Goal: Information Seeking & Learning: Check status

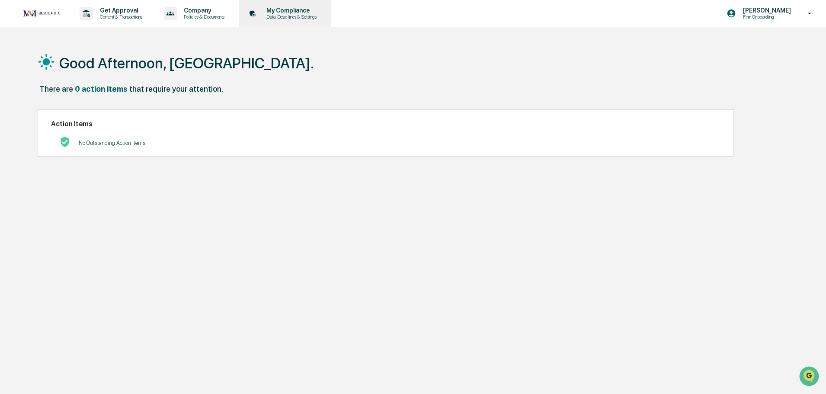
click at [318, 13] on p "My Compliance" at bounding box center [290, 10] width 61 height 7
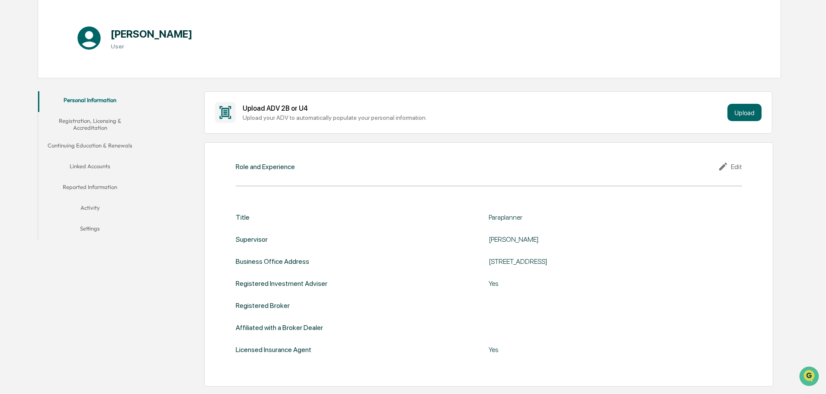
click at [115, 170] on button "Linked Accounts" at bounding box center [90, 167] width 104 height 21
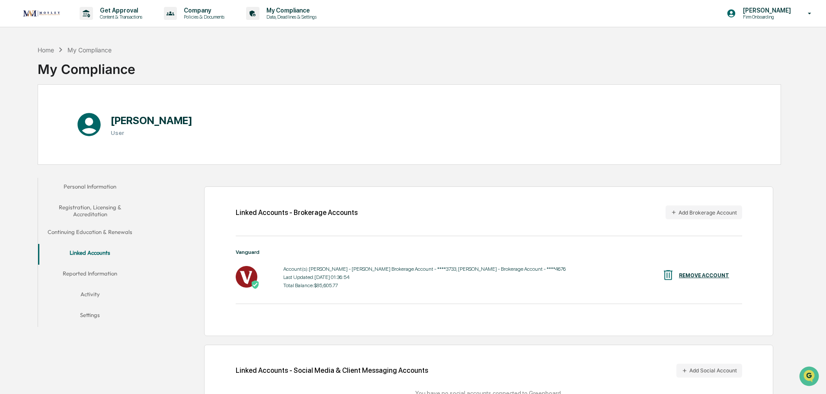
click at [95, 178] on button "Personal Information" at bounding box center [90, 188] width 104 height 21
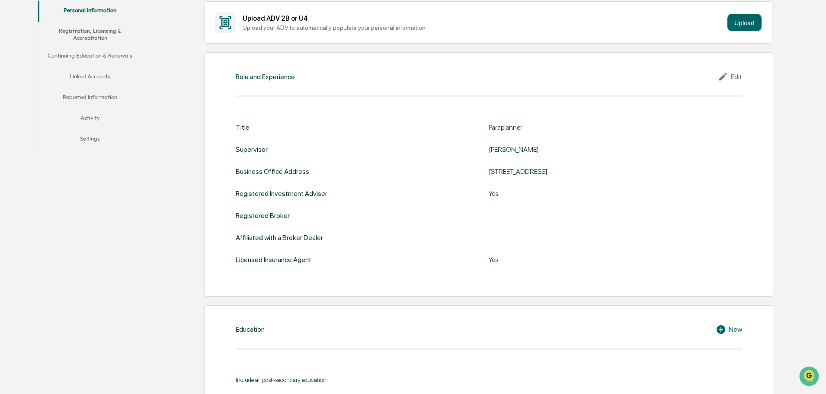
scroll to position [43, 0]
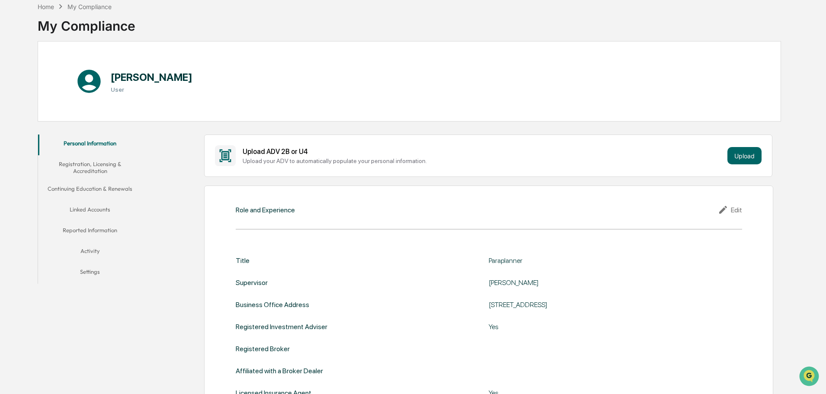
click at [101, 189] on button "Continuing Education & Renewals" at bounding box center [90, 190] width 104 height 21
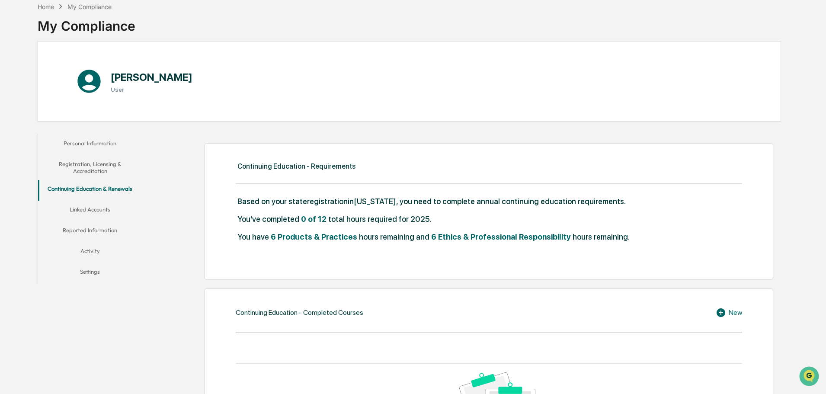
click at [96, 211] on button "Linked Accounts" at bounding box center [90, 211] width 104 height 21
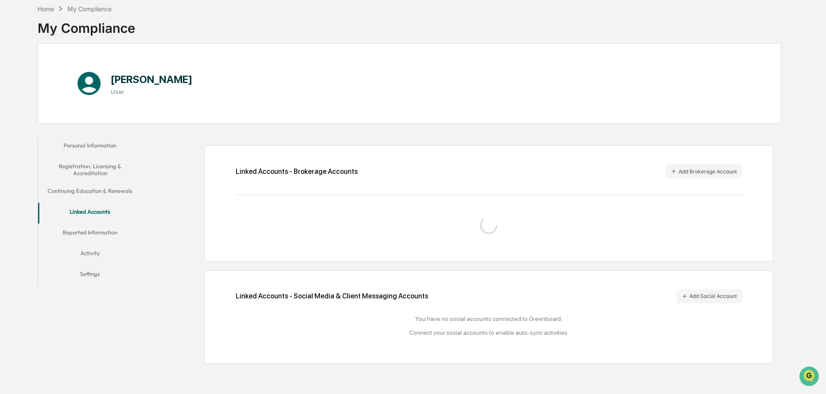
click at [95, 234] on button "Reported Information" at bounding box center [90, 234] width 104 height 21
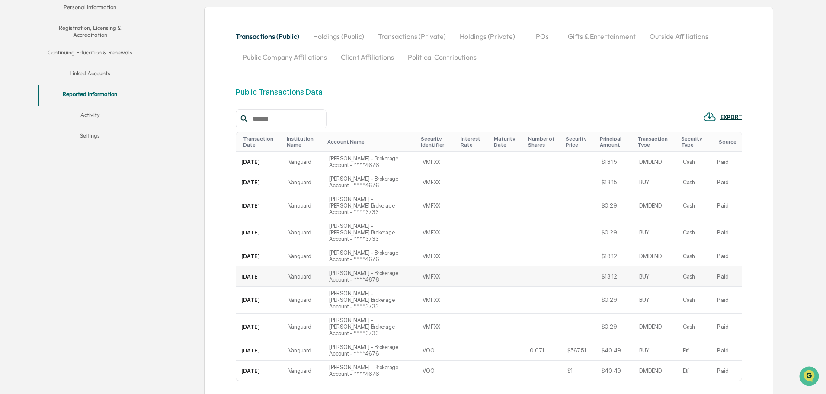
scroll to position [128, 0]
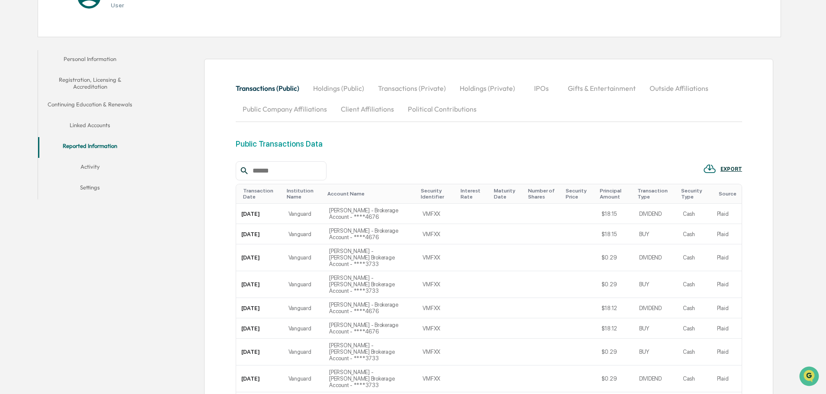
click at [330, 86] on button "Holdings (Public)" at bounding box center [338, 88] width 65 height 21
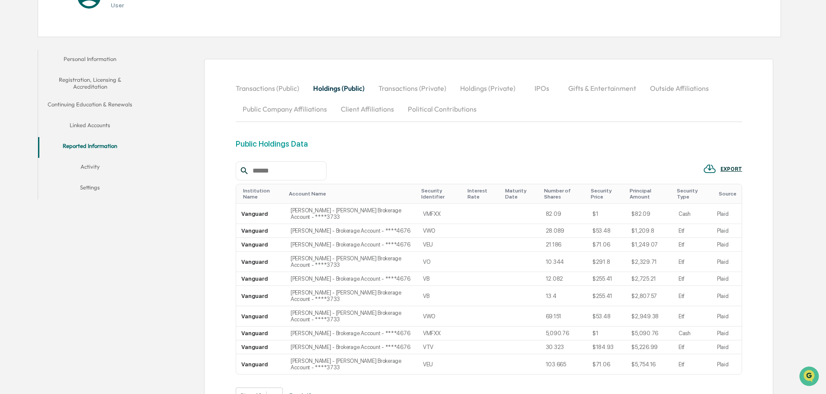
click at [81, 107] on button "Continuing Education & Renewals" at bounding box center [90, 106] width 104 height 21
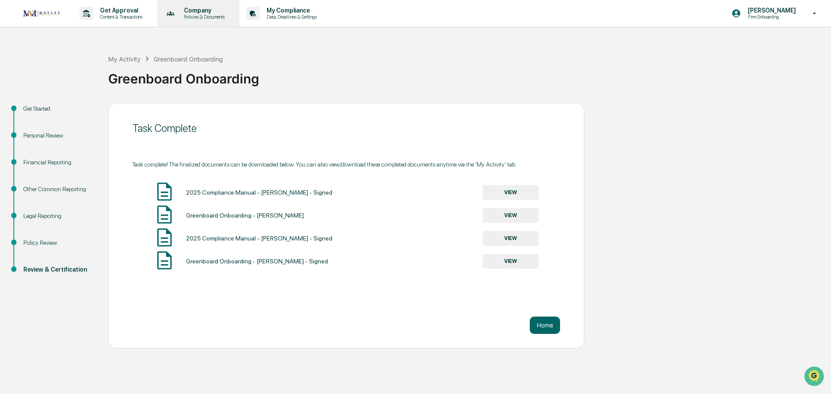
click at [202, 16] on p "Policies & Documents" at bounding box center [203, 17] width 52 height 6
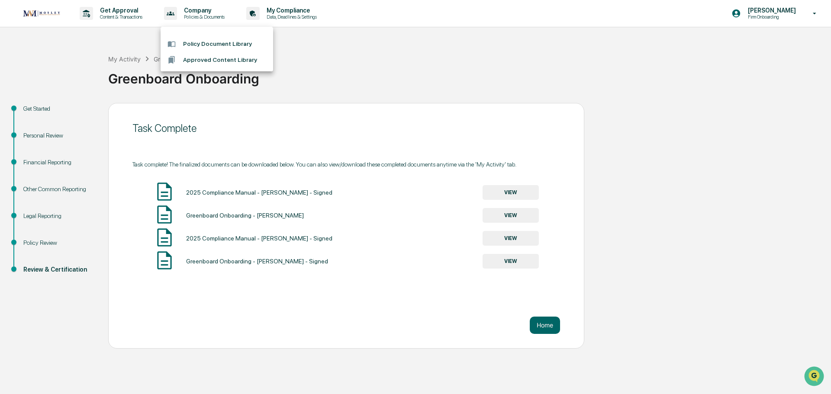
click at [315, 12] on div at bounding box center [415, 197] width 831 height 394
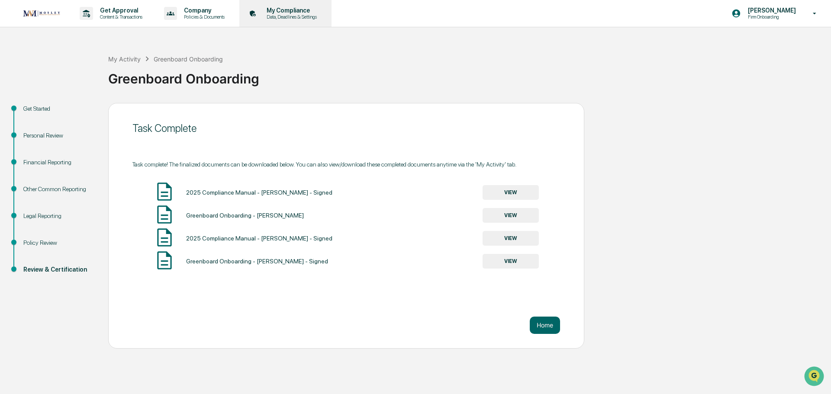
click at [294, 12] on p "My Compliance" at bounding box center [290, 10] width 61 height 7
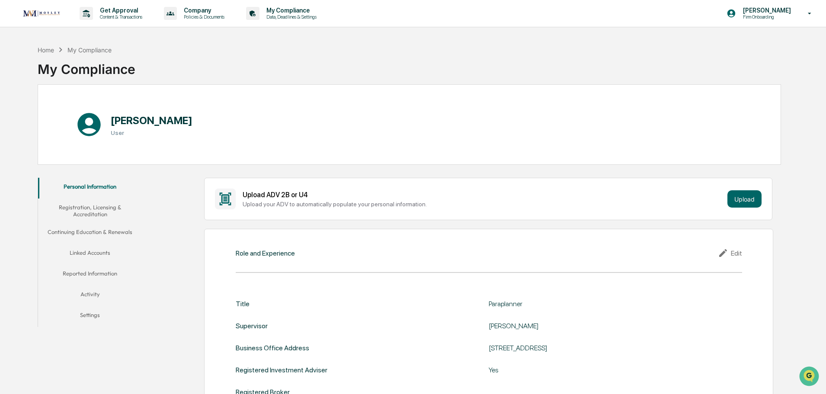
click at [101, 235] on button "Continuing Education & Renewals" at bounding box center [90, 233] width 104 height 21
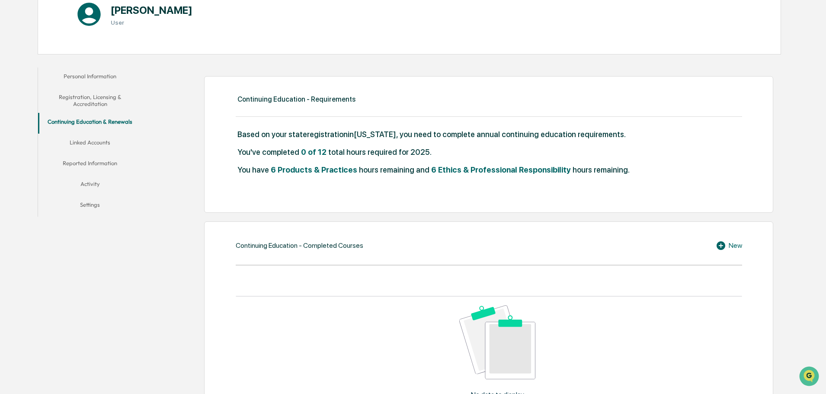
scroll to position [130, 0]
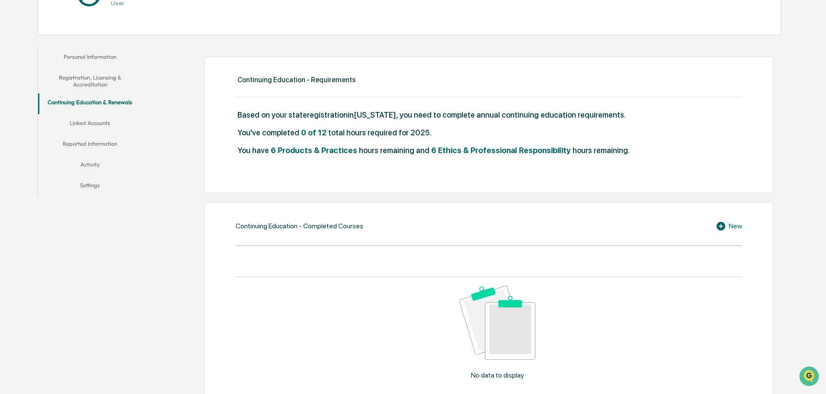
drag, startPoint x: 297, startPoint y: 133, endPoint x: 325, endPoint y: 138, distance: 28.7
click at [322, 138] on div "You've completed 0 of 12 total hours required for 2025." at bounding box center [489, 137] width 507 height 18
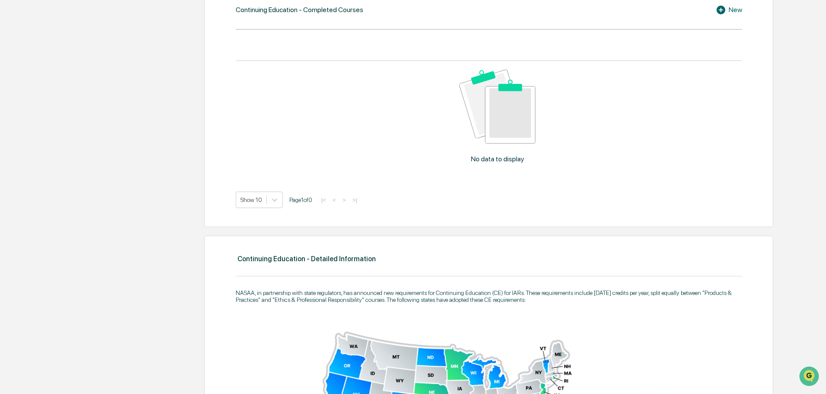
click at [380, 142] on div "No data to display" at bounding box center [498, 120] width 524 height 118
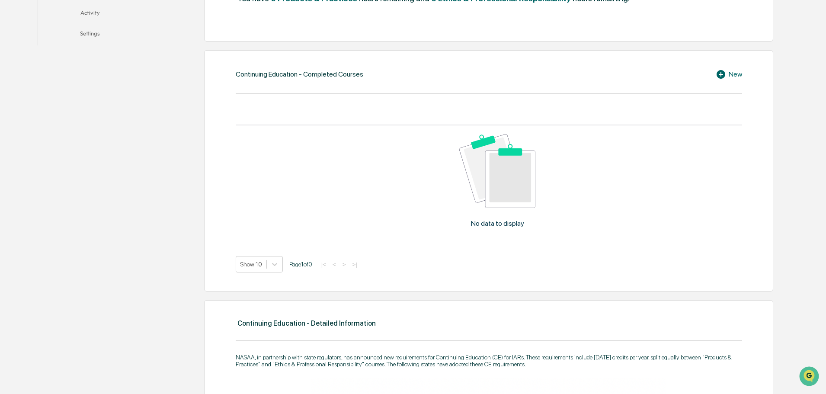
scroll to position [65, 0]
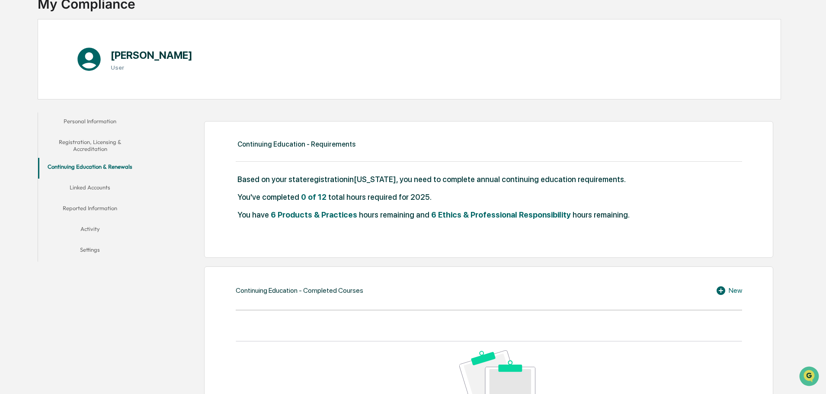
click at [726, 289] on icon at bounding box center [722, 291] width 13 height 10
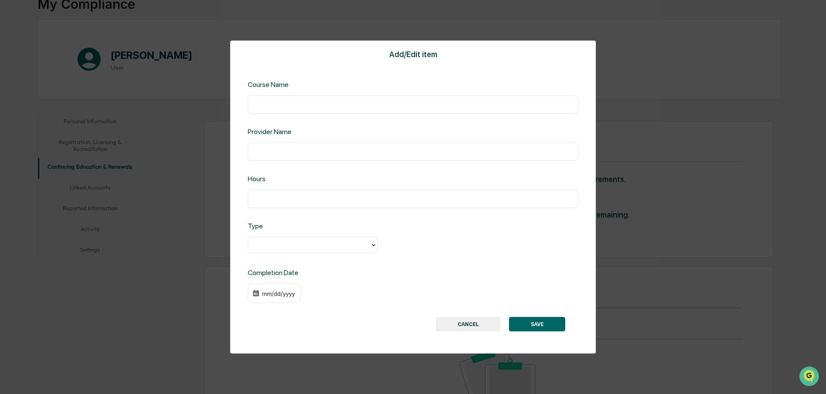
click at [469, 328] on button "CANCEL" at bounding box center [468, 324] width 64 height 15
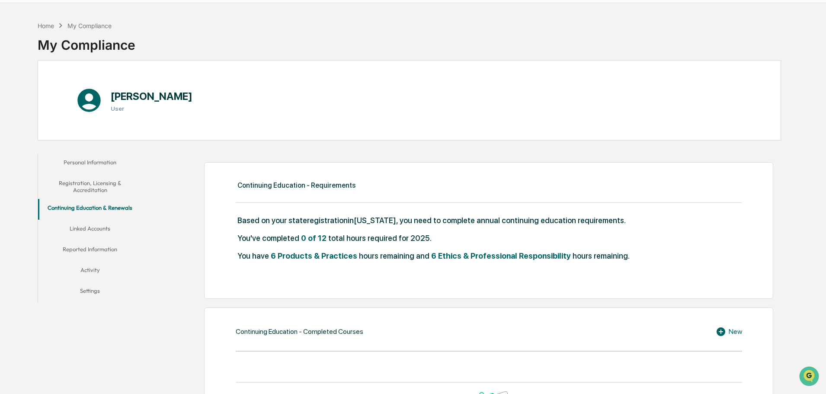
scroll to position [22, 0]
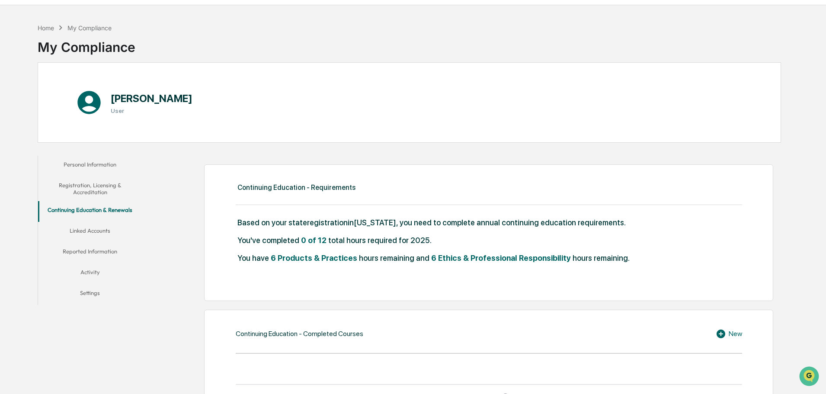
click at [90, 268] on button "Activity" at bounding box center [90, 273] width 104 height 21
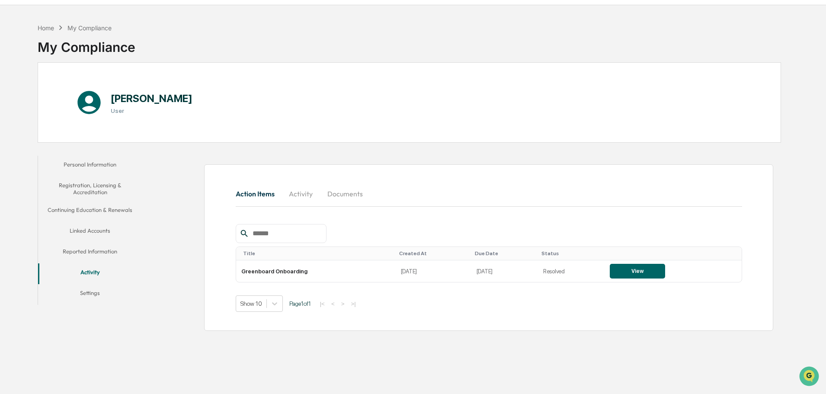
click at [309, 189] on button "Activity" at bounding box center [301, 193] width 39 height 21
